Goal: Task Accomplishment & Management: Use online tool/utility

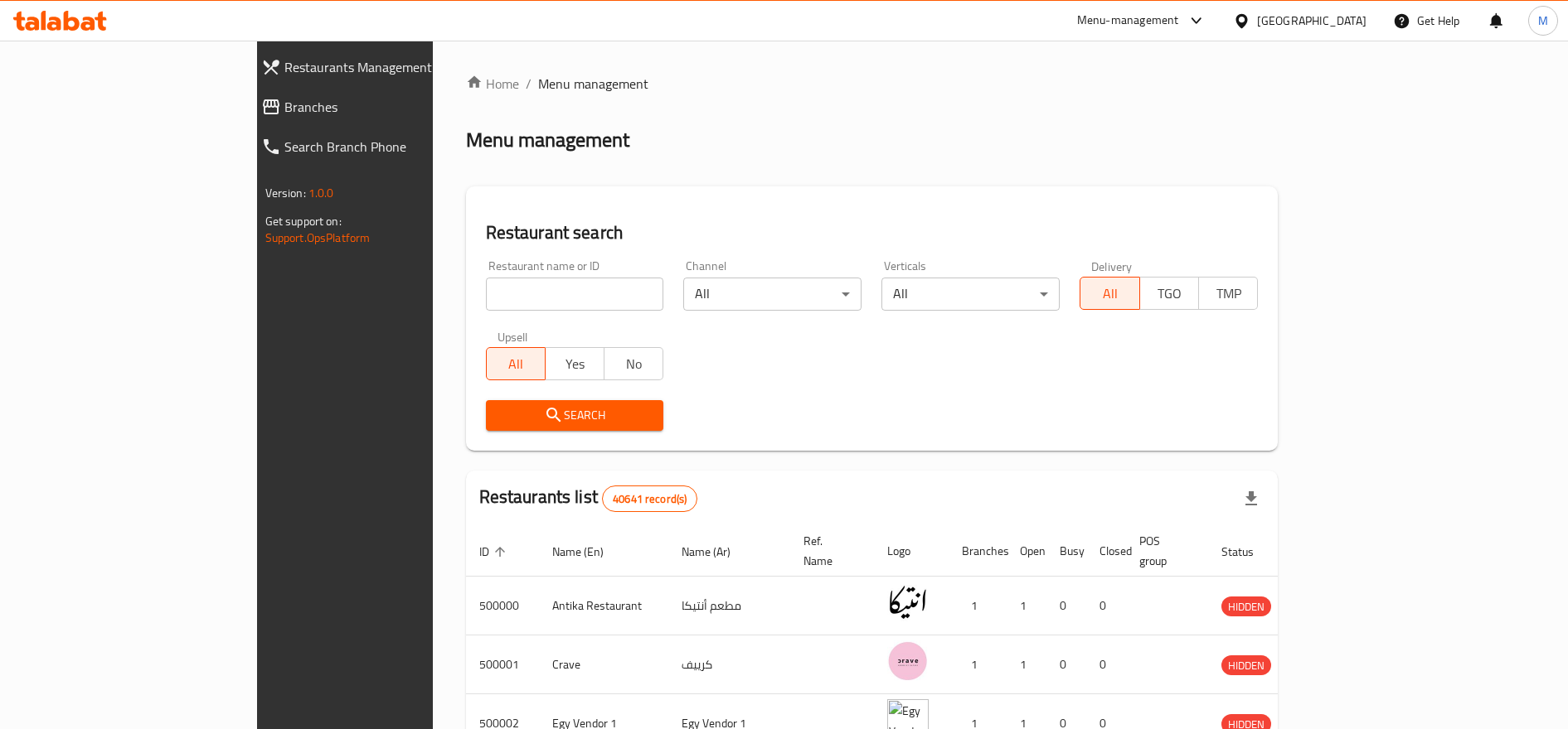
click at [486, 275] on div "Restaurant name or ID Restaurant name or ID" at bounding box center [575, 285] width 178 height 51
click at [486, 296] on input "search" at bounding box center [575, 293] width 178 height 33
paste input "614726"
type input "614726"
click at [499, 417] on span "Search" at bounding box center [575, 415] width 152 height 21
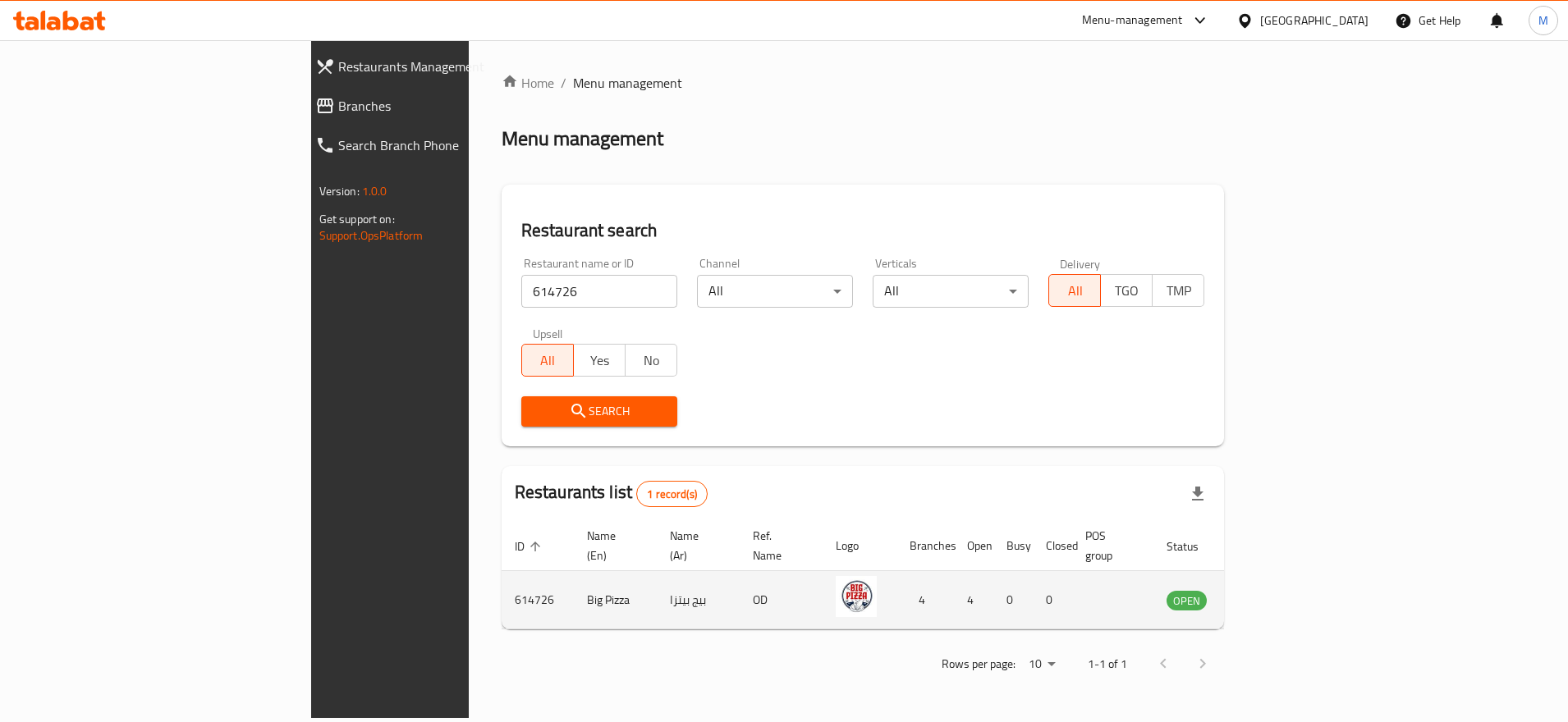
click at [1271, 594] on icon "enhanced table" at bounding box center [1262, 602] width 18 height 14
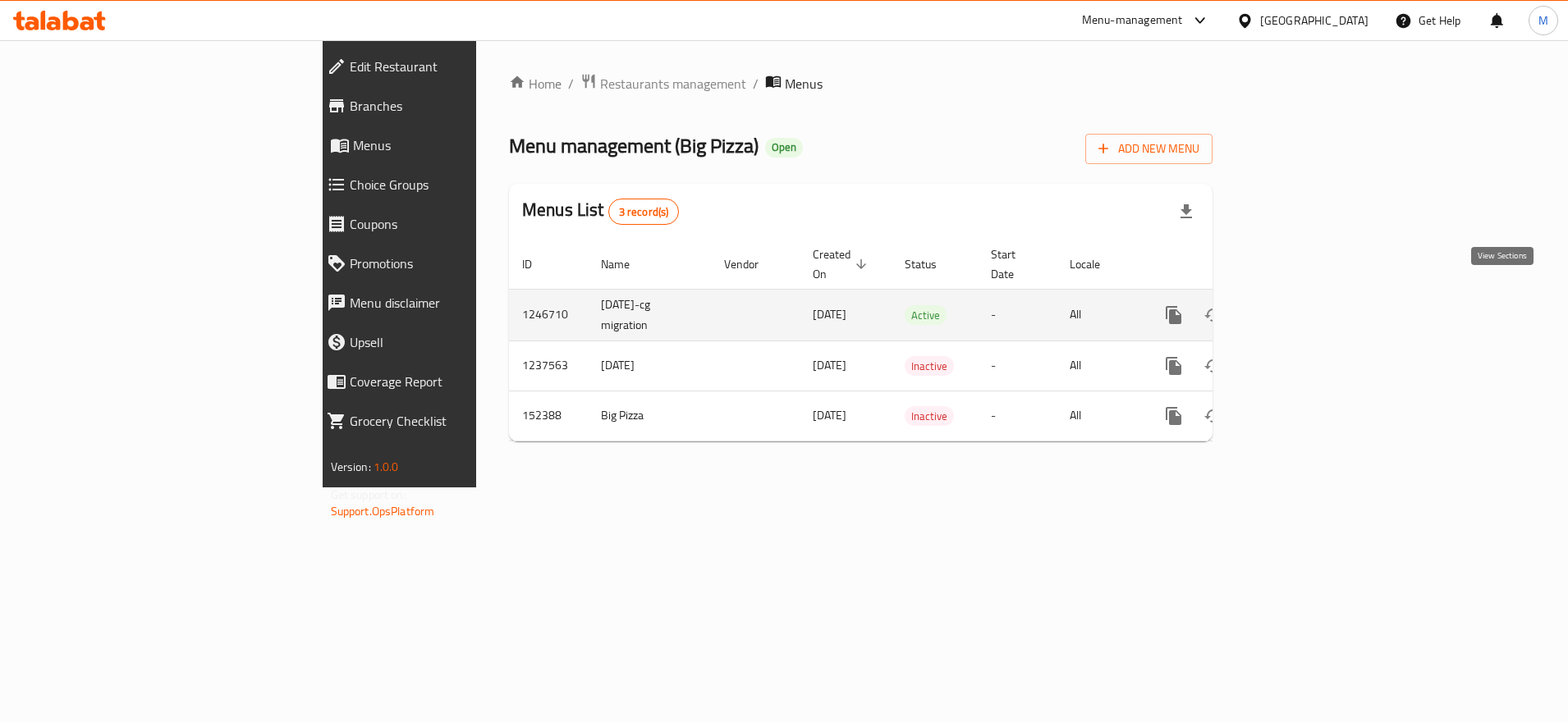
click at [1302, 306] on icon "enhanced table" at bounding box center [1292, 315] width 19 height 19
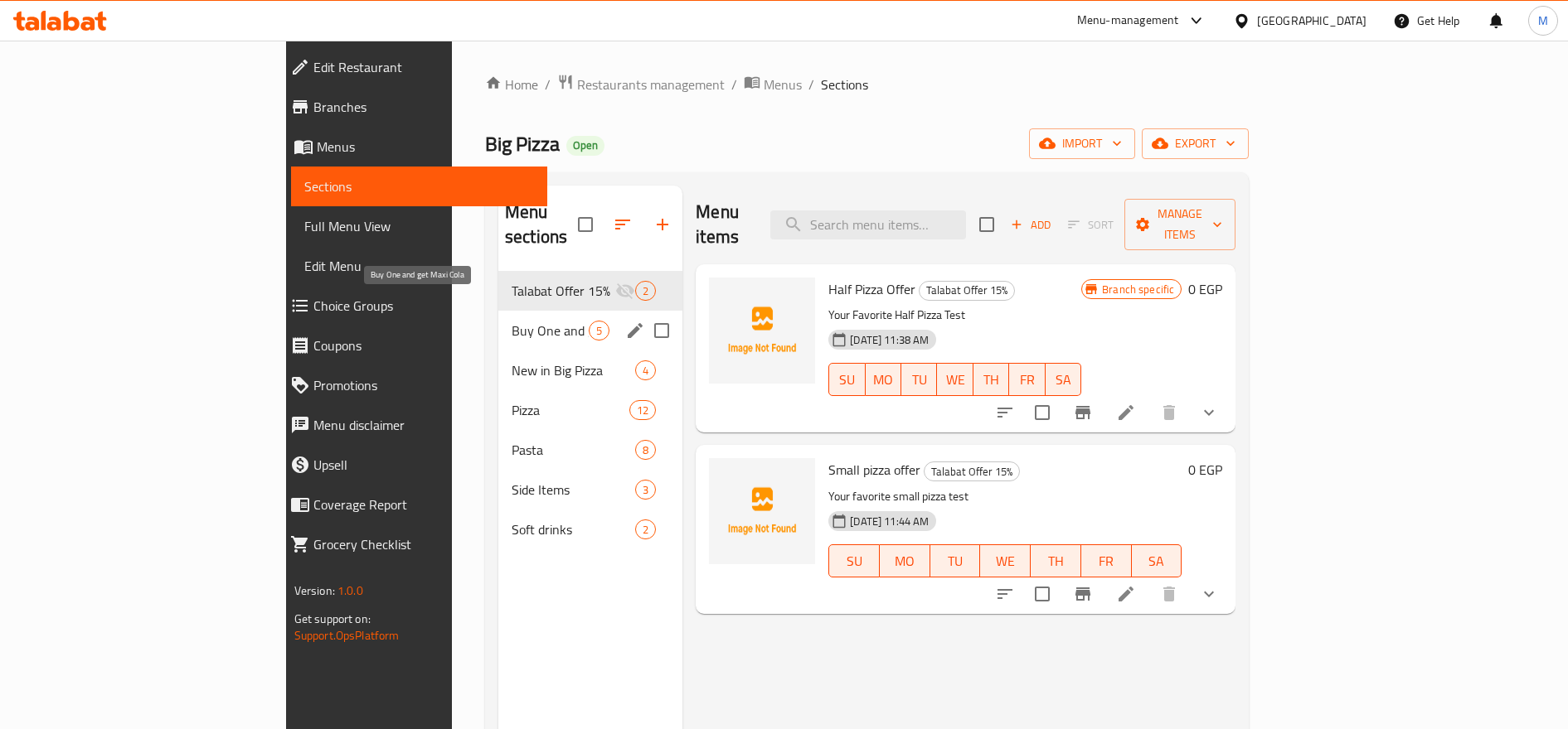
click at [512, 321] on span "Buy One and get Maxi Cola" at bounding box center [550, 331] width 77 height 20
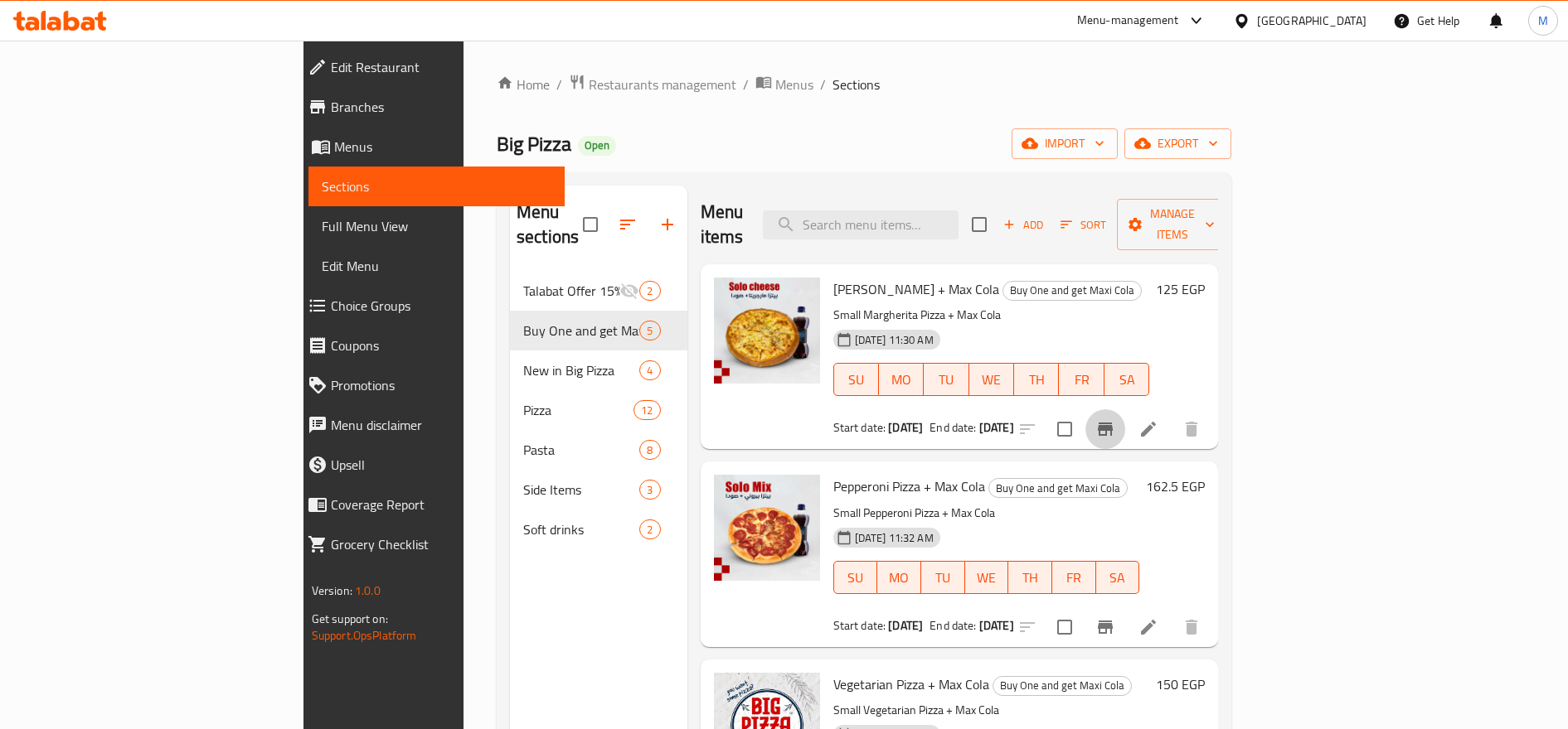
click at [1112, 423] on icon "Branch-specific-item" at bounding box center [1105, 429] width 15 height 13
click at [589, 88] on span "Restaurants management" at bounding box center [662, 84] width 148 height 20
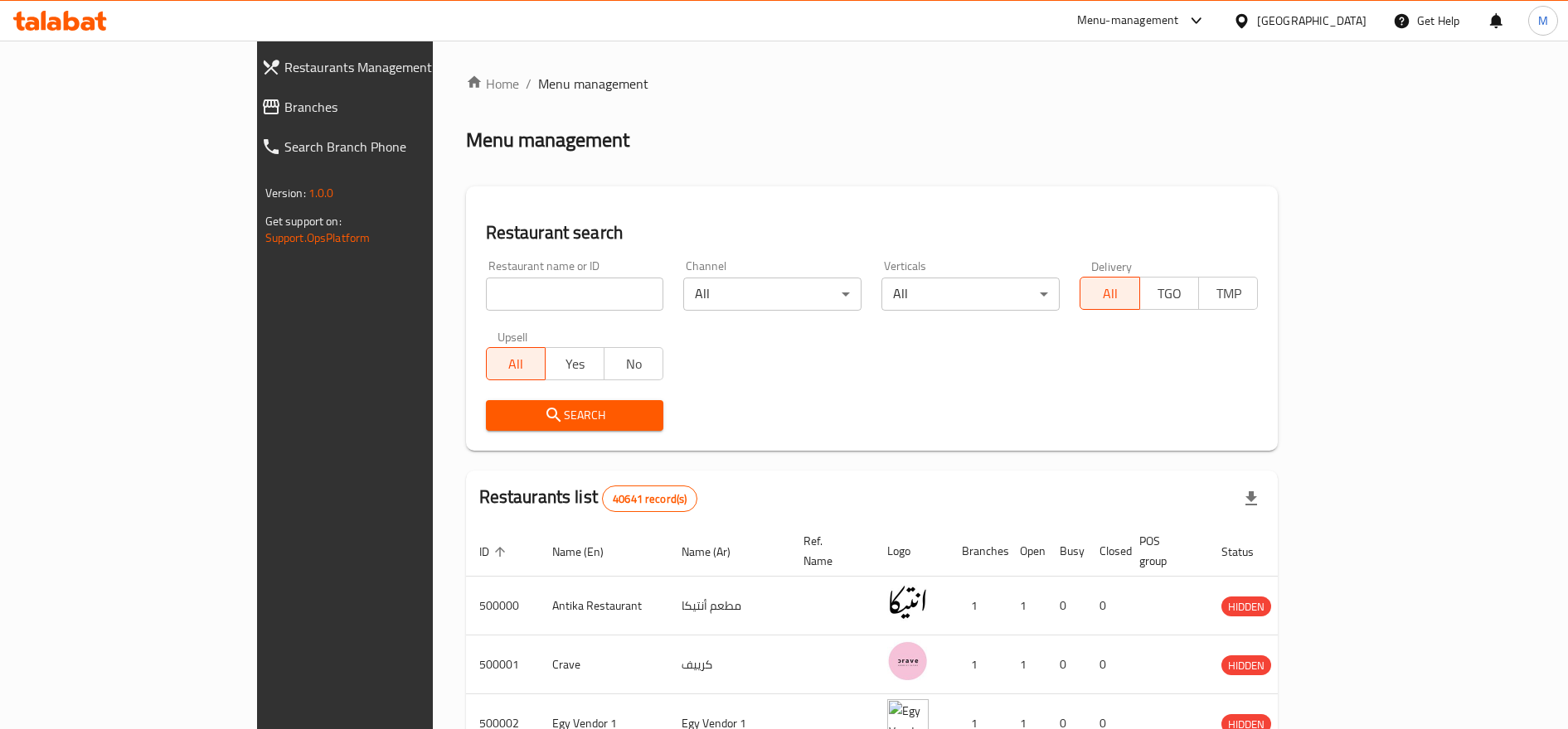
click at [486, 305] on input "search" at bounding box center [575, 293] width 178 height 33
paste input "680705"
type input "680705"
click button "Search" at bounding box center [575, 416] width 178 height 30
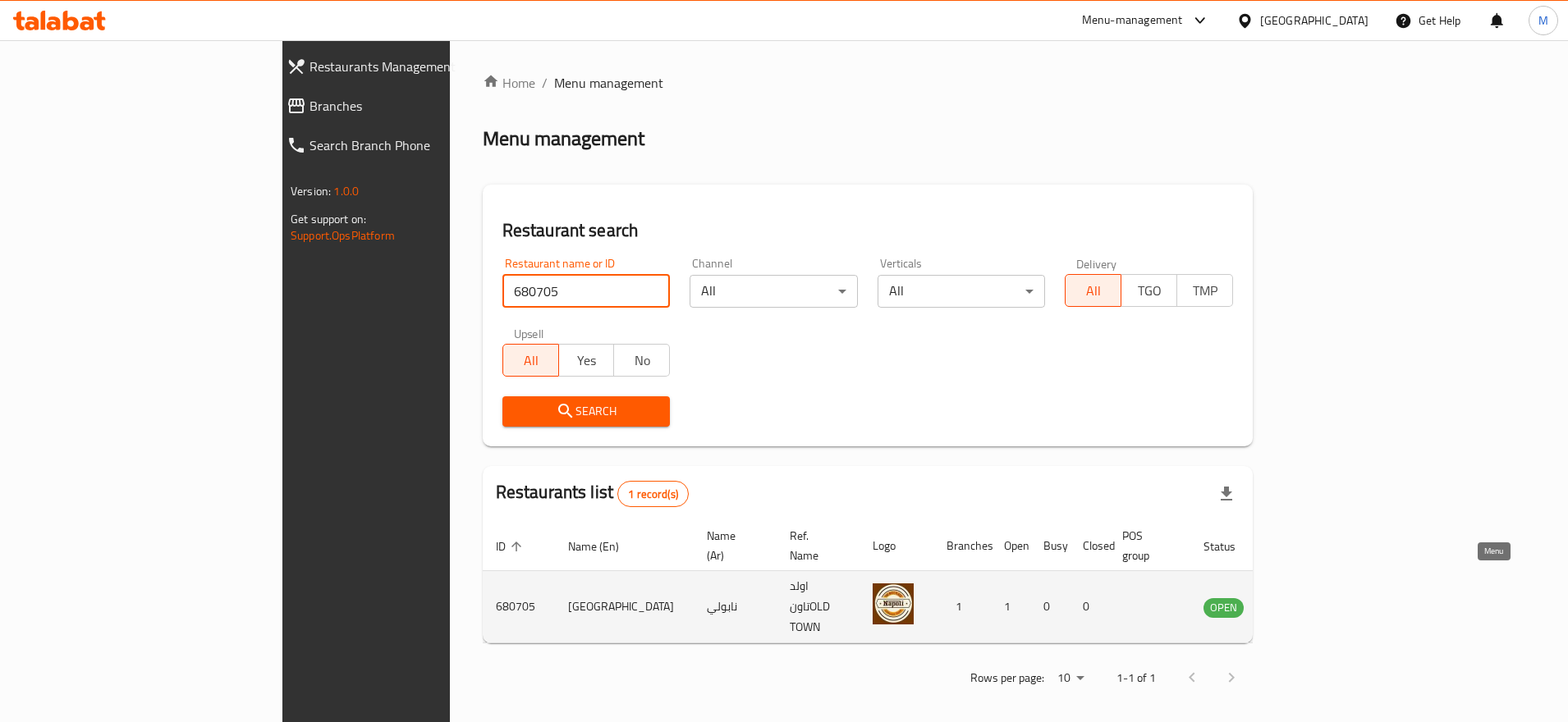
click at [1309, 598] on icon "enhanced table" at bounding box center [1300, 608] width 19 height 19
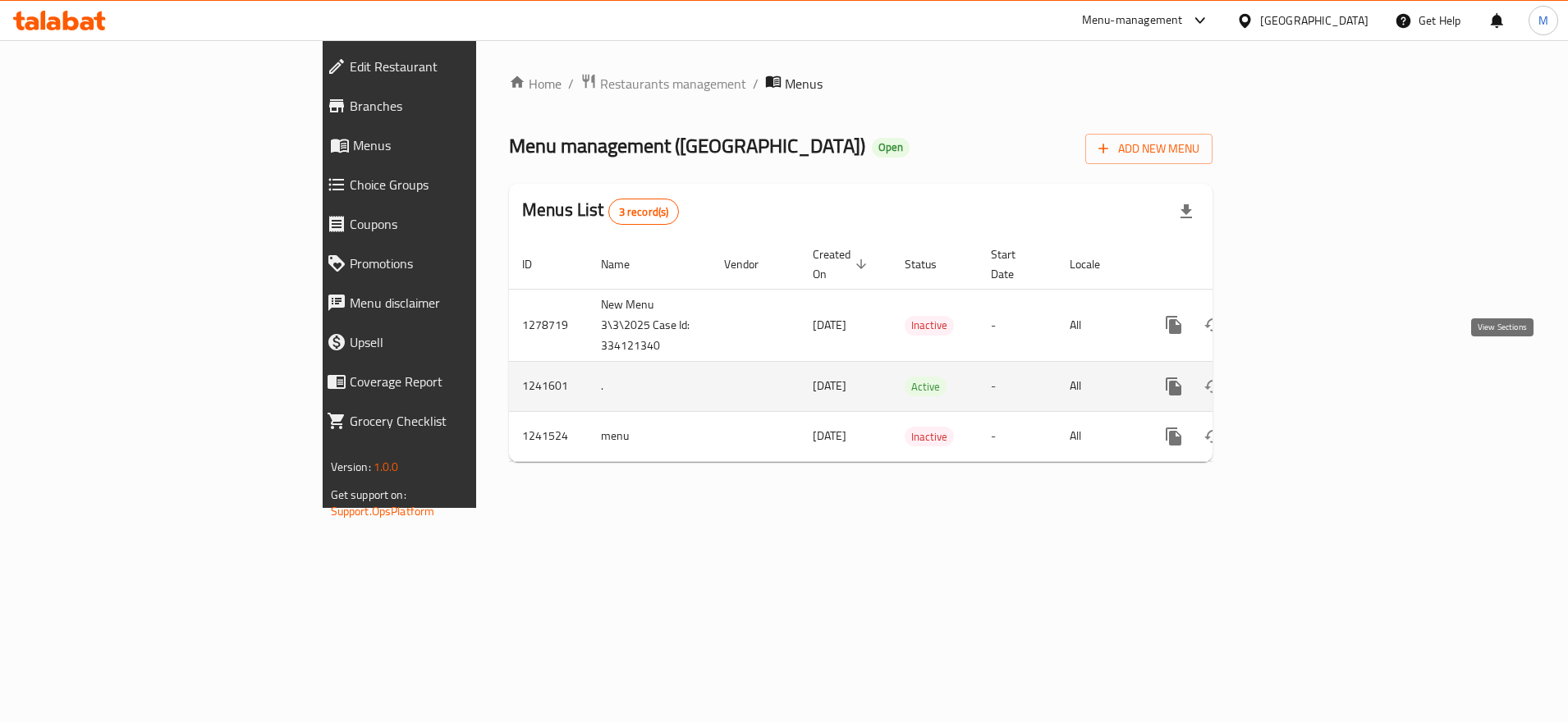
click at [1312, 384] on link "enhanced table" at bounding box center [1292, 386] width 39 height 39
